Goal: Task Accomplishment & Management: Use online tool/utility

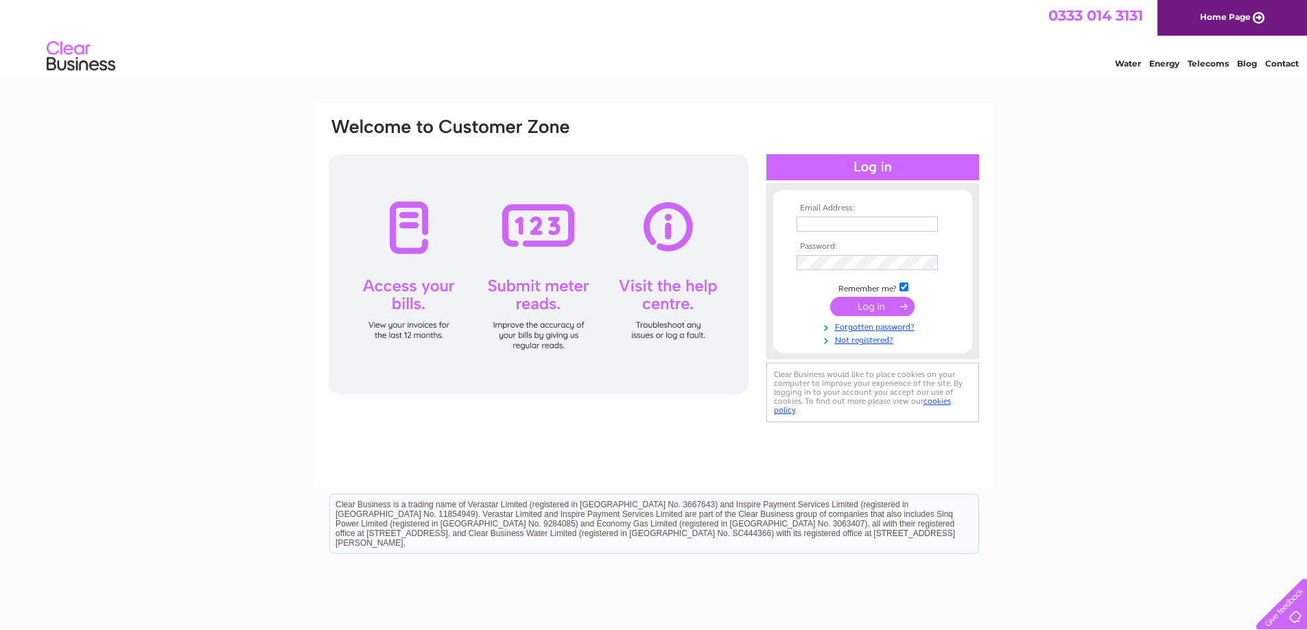
type input "ashtonvillagesaver@virginmedia.com"
click at [867, 313] on input "submit" at bounding box center [872, 306] width 84 height 19
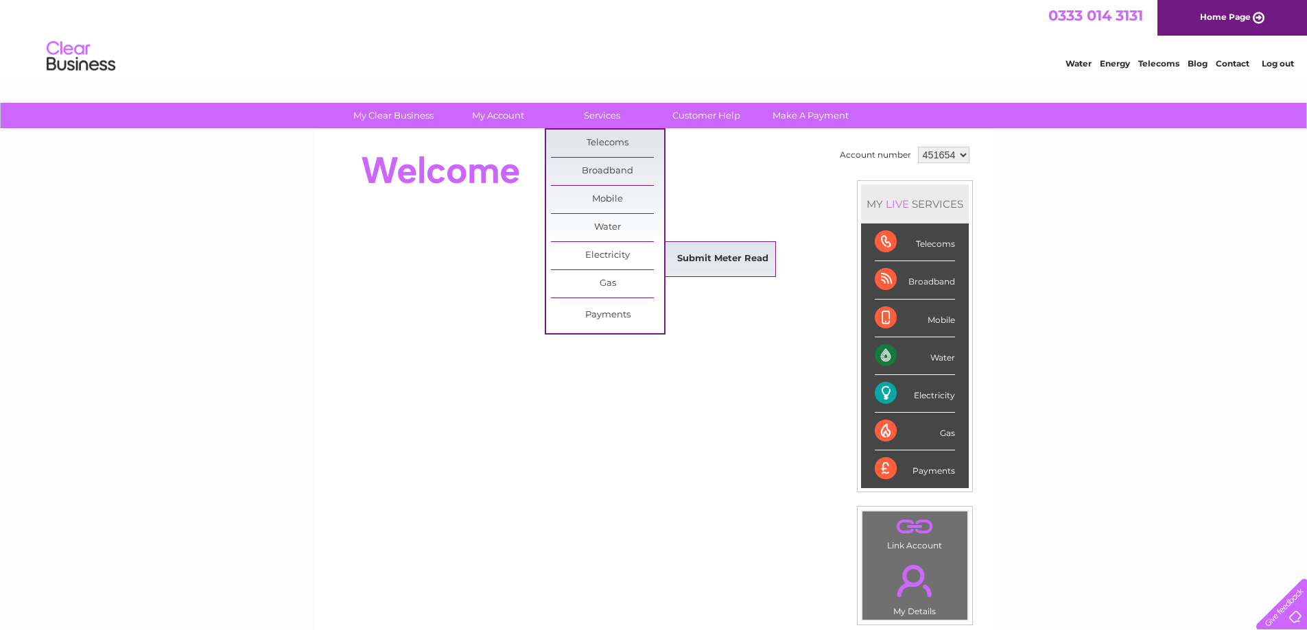
click at [690, 257] on link "Submit Meter Read" at bounding box center [722, 259] width 113 height 27
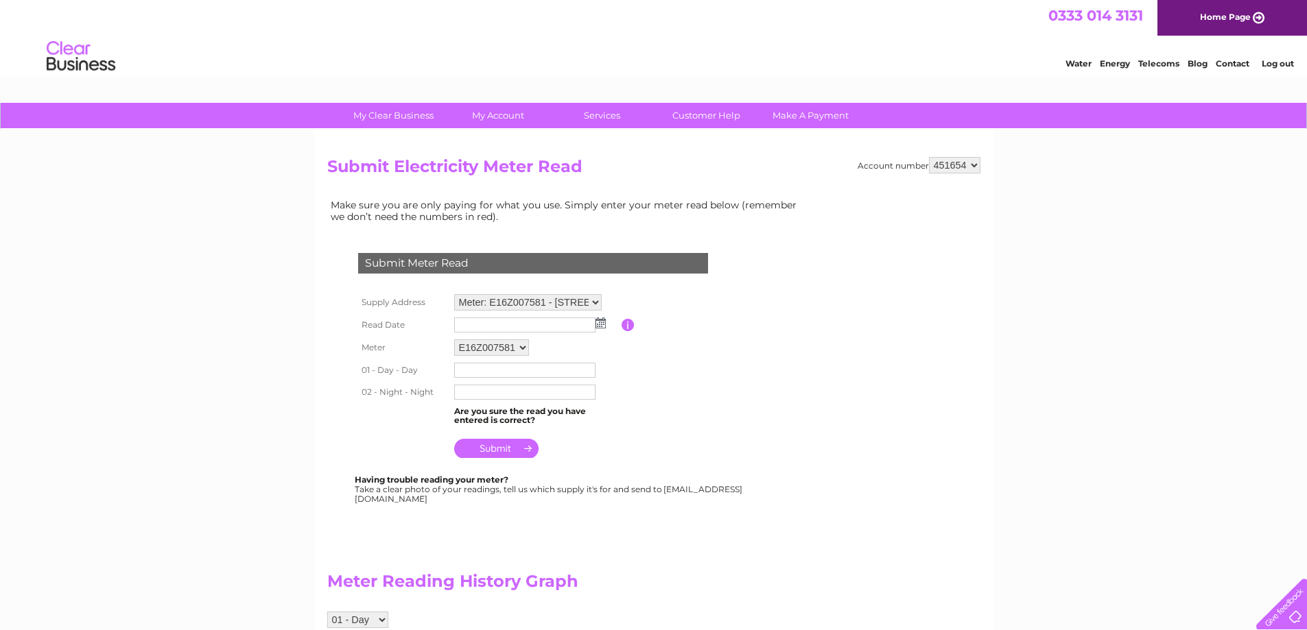
click at [602, 327] on img at bounding box center [600, 323] width 10 height 11
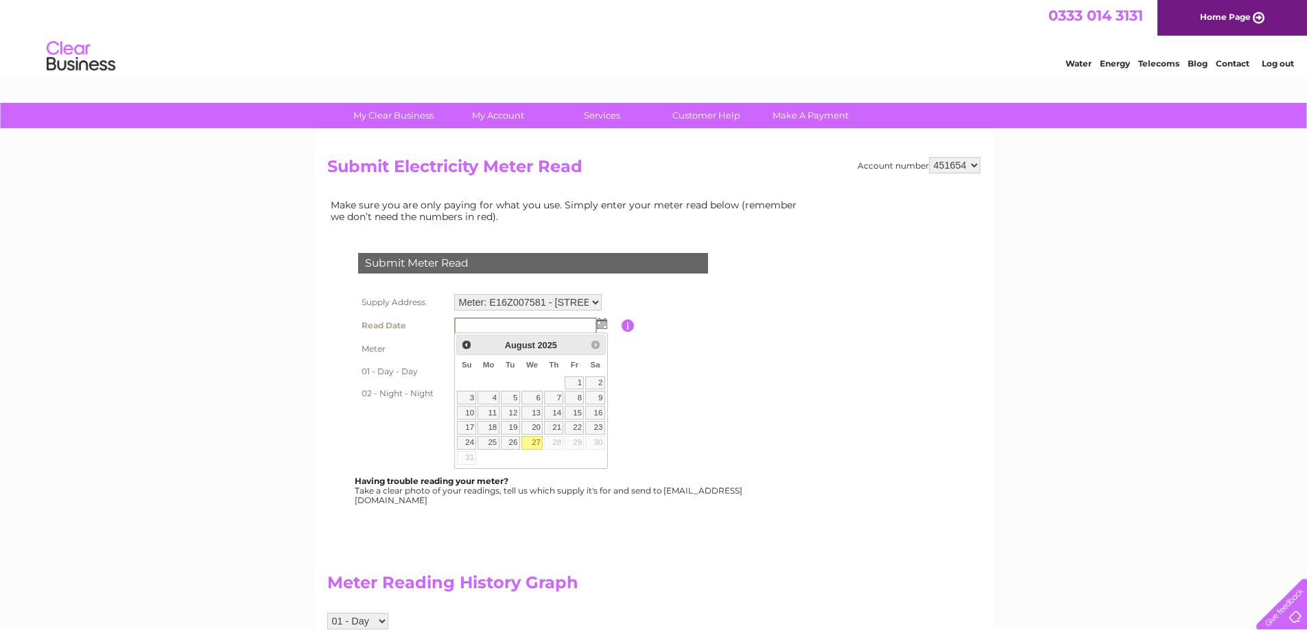
click at [530, 442] on link "27" at bounding box center [532, 443] width 22 height 14
type input "2025/08/27"
click at [545, 368] on input "text" at bounding box center [525, 371] width 143 height 16
type input "59994"
click at [530, 396] on input "text" at bounding box center [525, 393] width 143 height 16
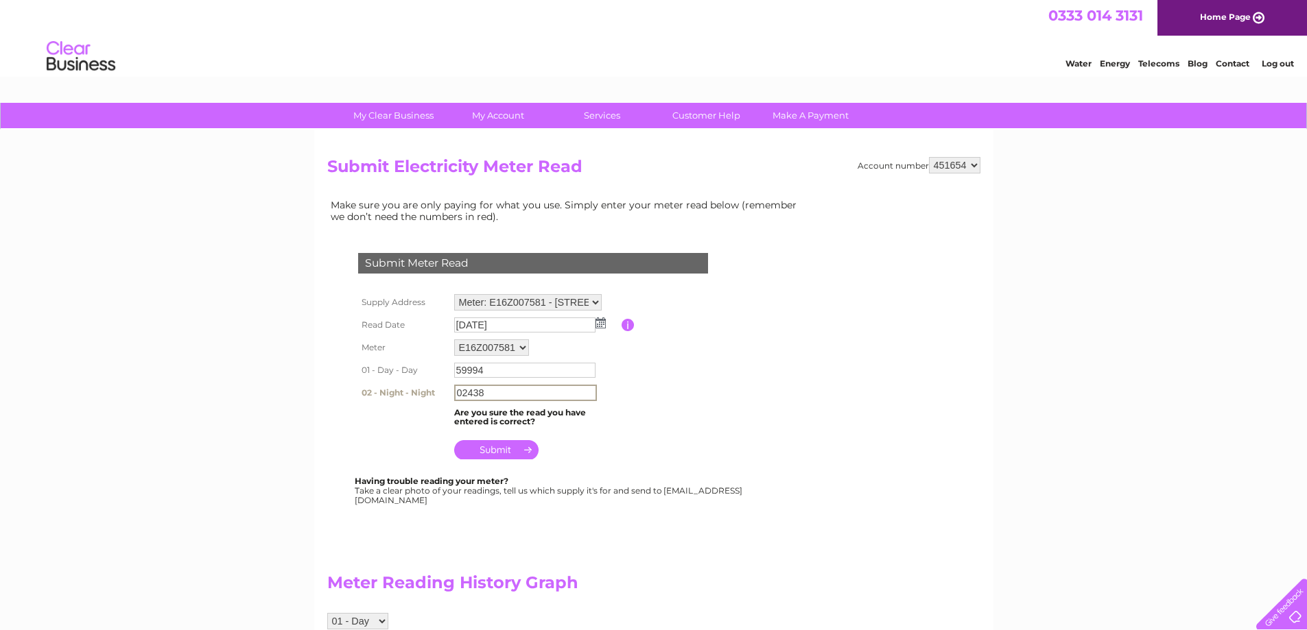
type input "02438"
click at [495, 447] on input "submit" at bounding box center [496, 449] width 84 height 19
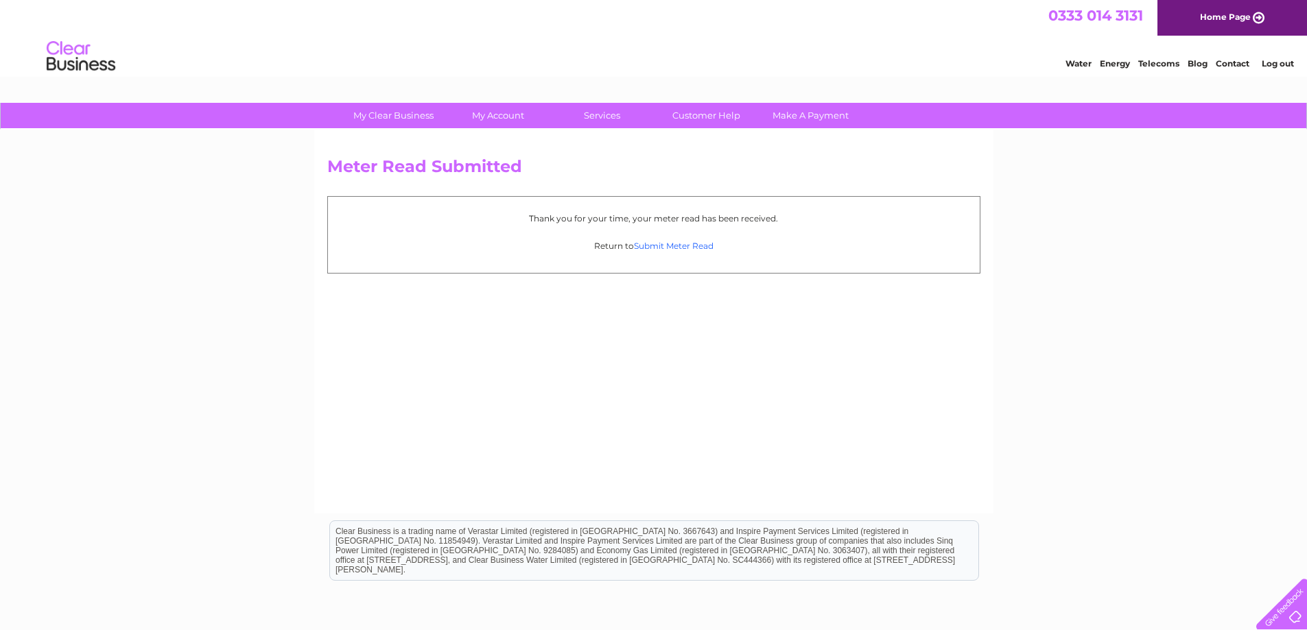
click at [674, 246] on link "Submit Meter Read" at bounding box center [674, 246] width 80 height 10
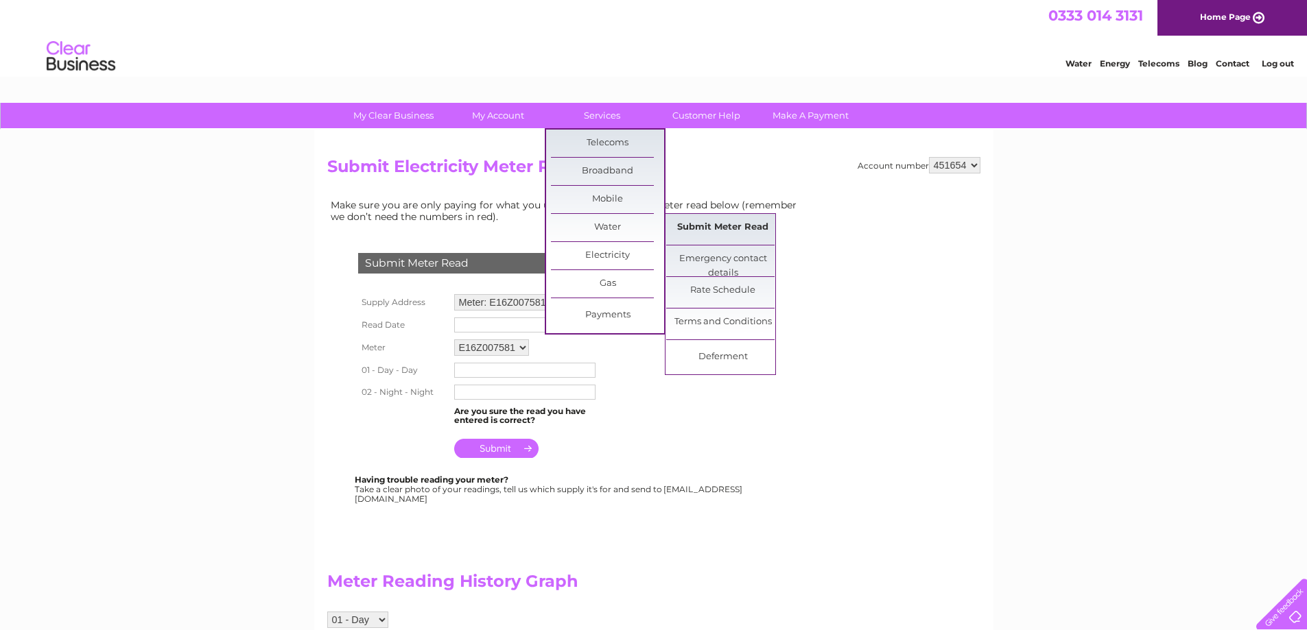
click at [718, 227] on link "Submit Meter Read" at bounding box center [722, 227] width 113 height 27
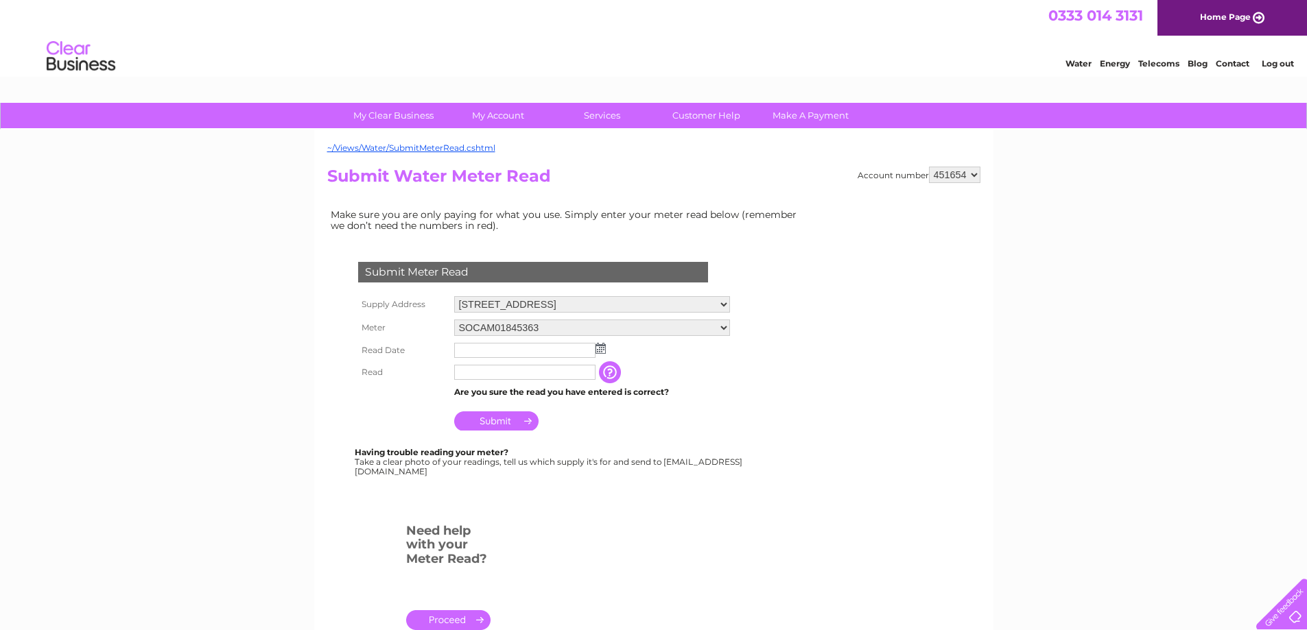
click at [601, 347] on img at bounding box center [600, 348] width 10 height 11
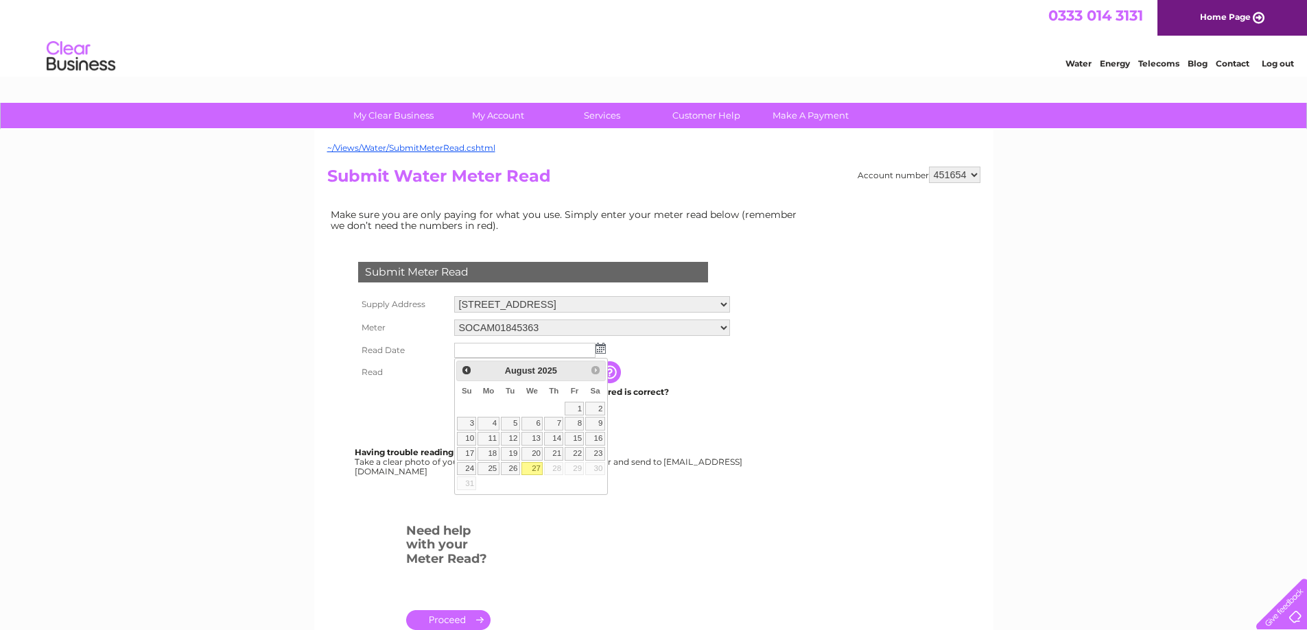
click at [532, 466] on link "27" at bounding box center [532, 469] width 22 height 14
type input "2025/08/27"
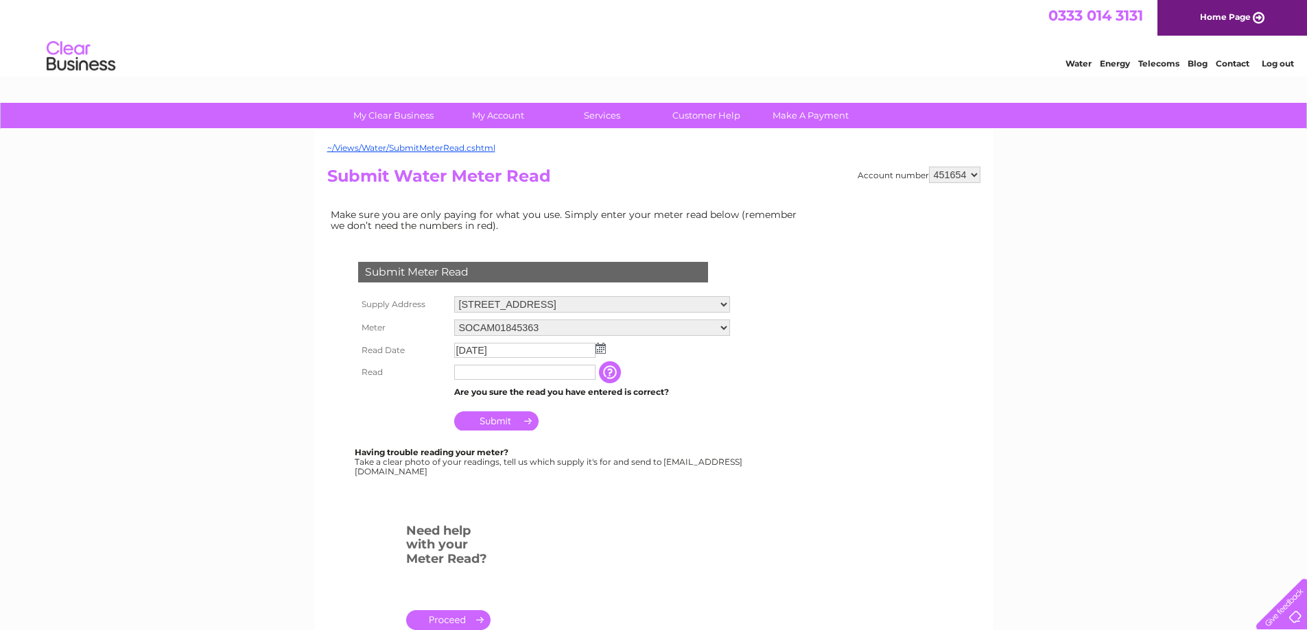
click at [536, 377] on input "text" at bounding box center [524, 372] width 141 height 15
type input "0947"
click at [507, 426] on input "Submit" at bounding box center [496, 422] width 84 height 19
